Goal: Find specific page/section: Find specific page/section

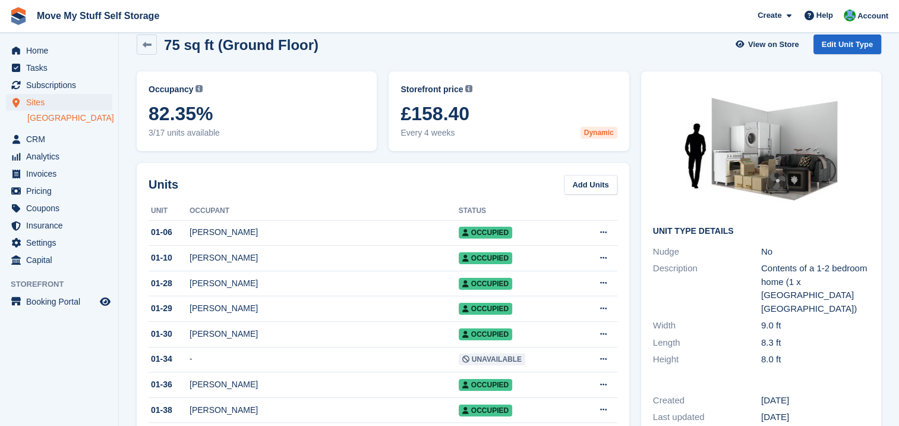
scroll to position [16, 0]
click at [143, 46] on icon at bounding box center [147, 45] width 9 height 9
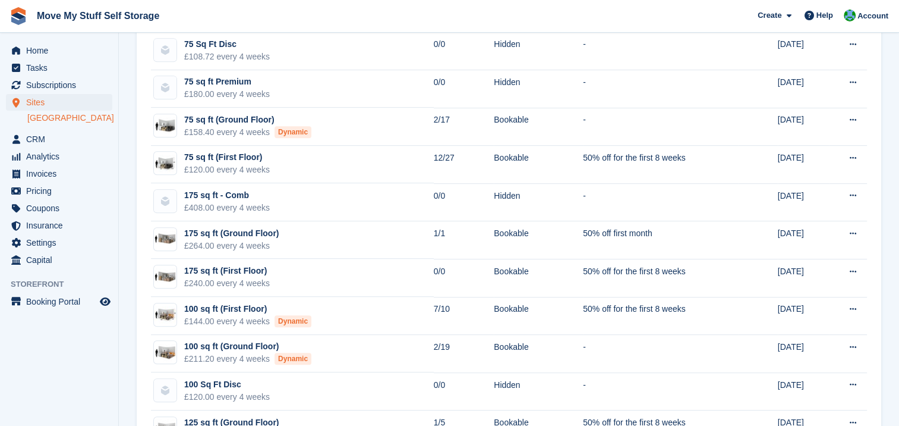
scroll to position [583, 0]
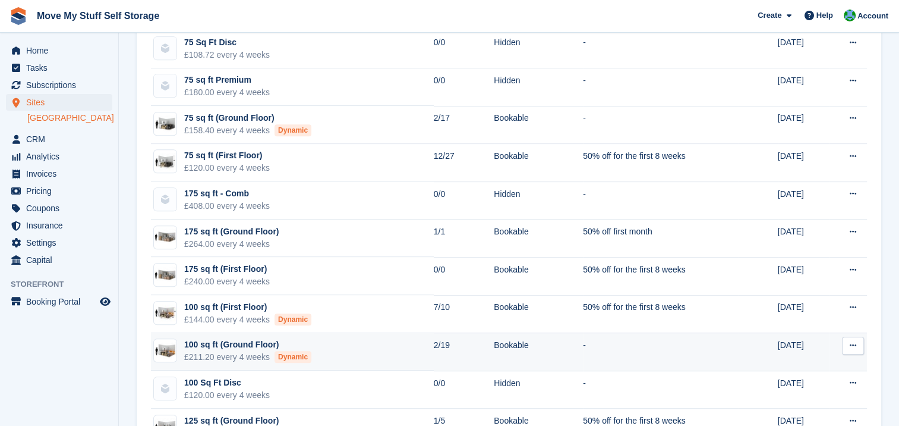
click at [234, 344] on div "100 sq ft (Ground Floor)" at bounding box center [247, 344] width 127 height 12
